Goal: Transaction & Acquisition: Purchase product/service

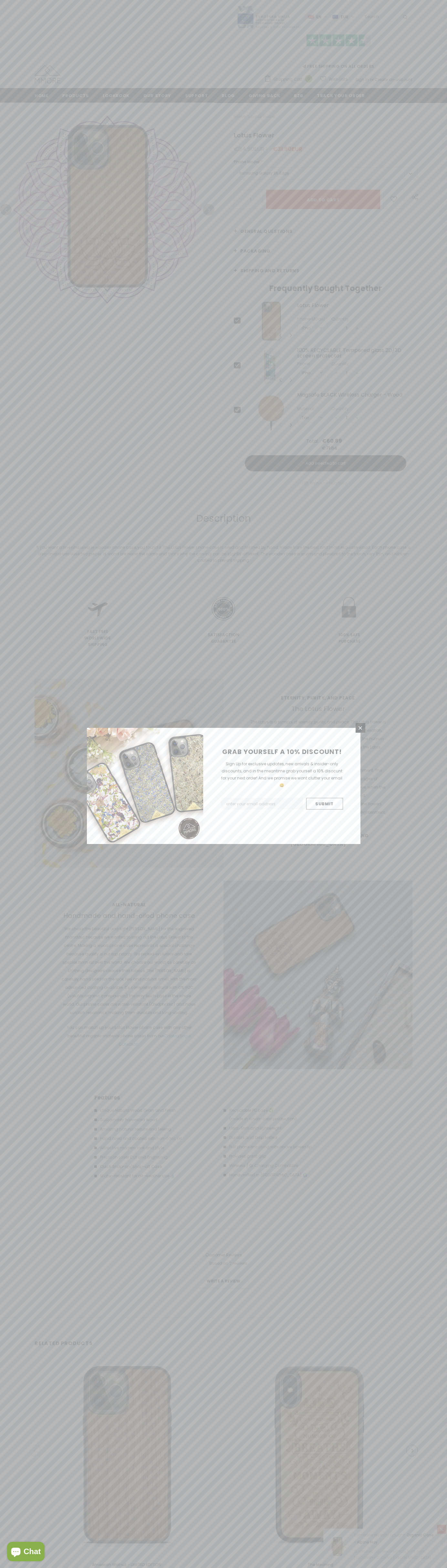
click at [361, 728] on icon at bounding box center [360, 728] width 4 height 4
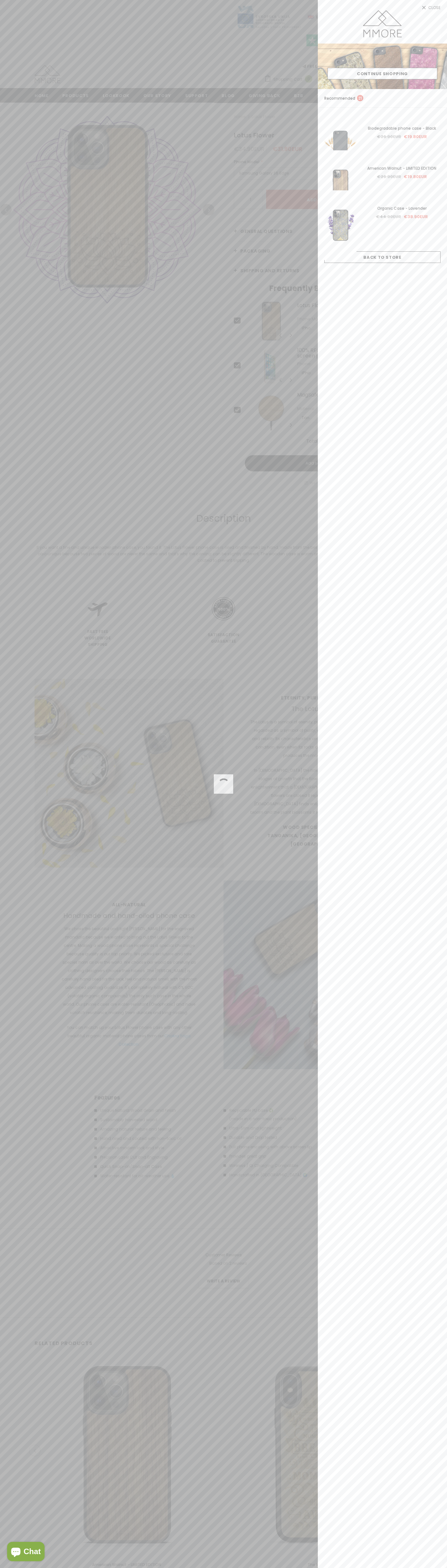
click at [382, 5] on link "Close" at bounding box center [382, 5] width 129 height 10
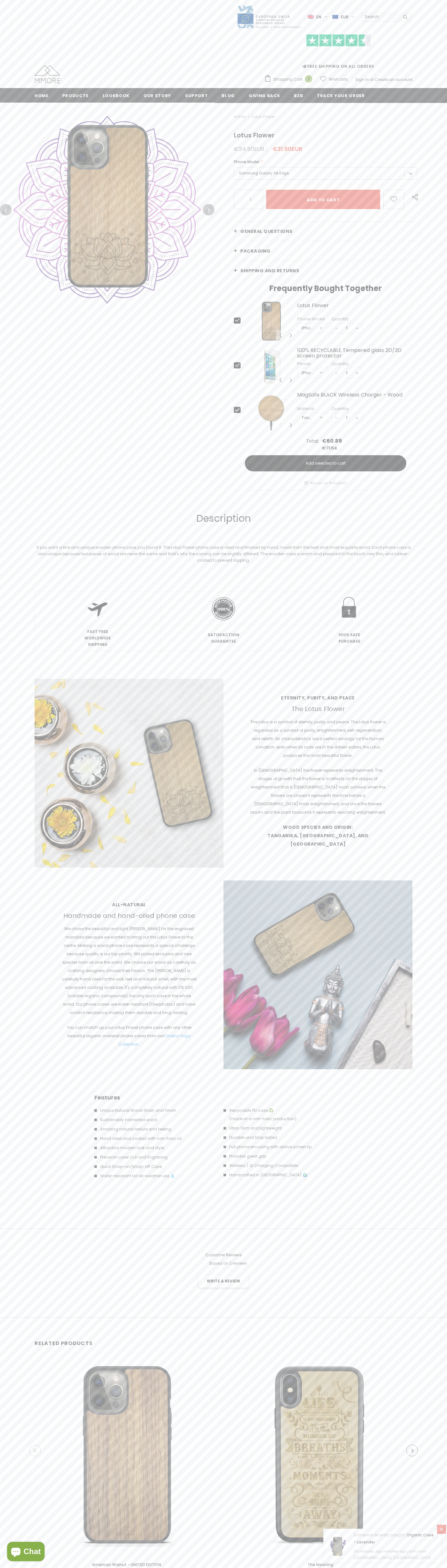
click at [290, 79] on span "Shopping Cart" at bounding box center [287, 79] width 29 height 7
click at [372, 138] on icon at bounding box center [371, 138] width 4 height 4
